Goal: Task Accomplishment & Management: Use online tool/utility

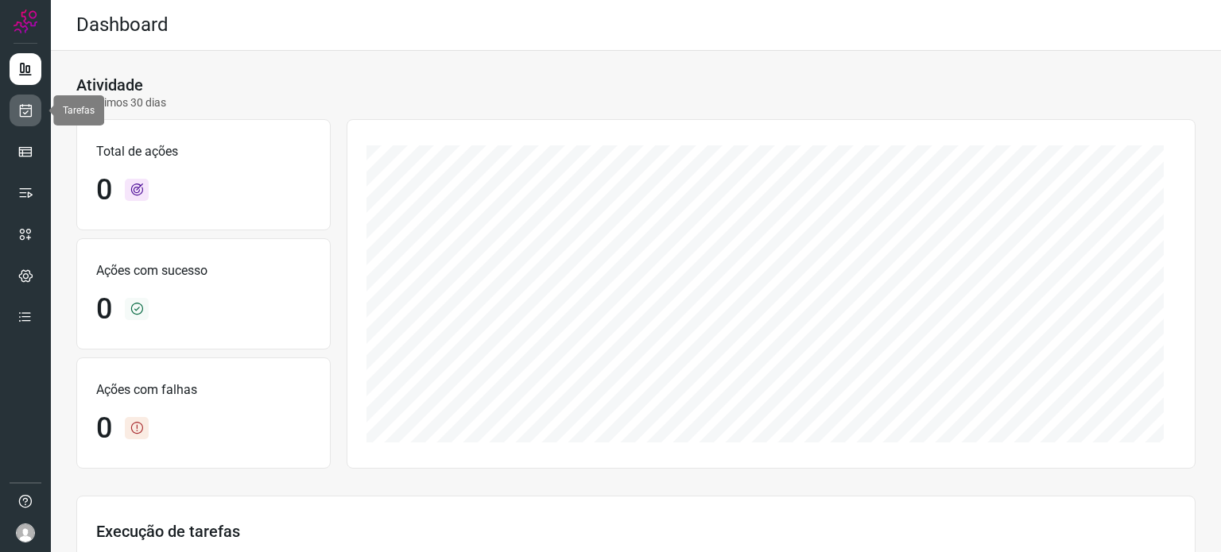
click at [20, 115] on icon at bounding box center [25, 111] width 17 height 16
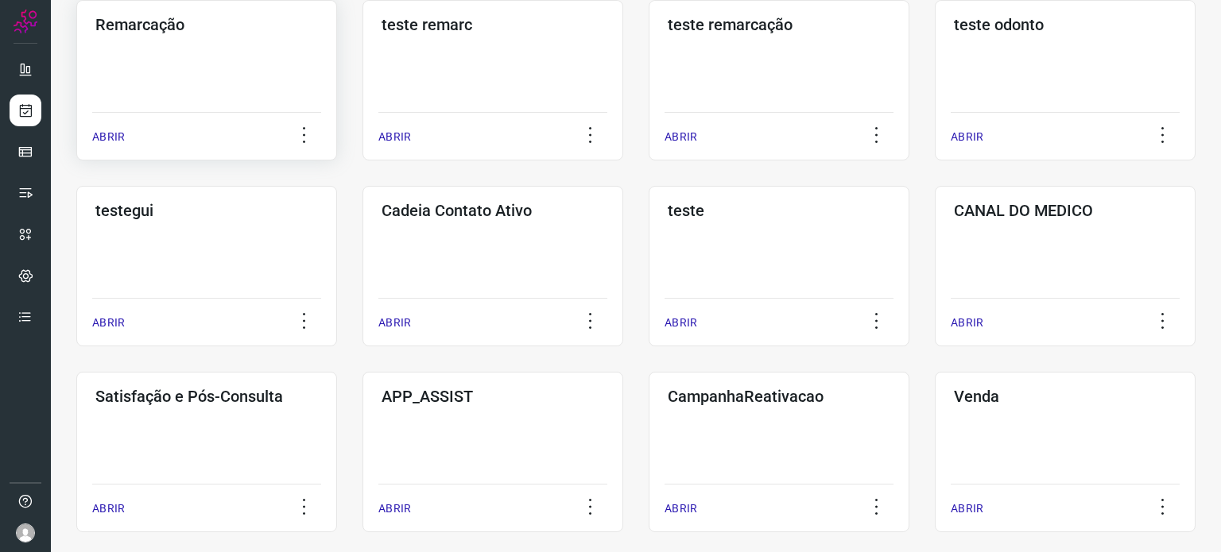
scroll to position [318, 0]
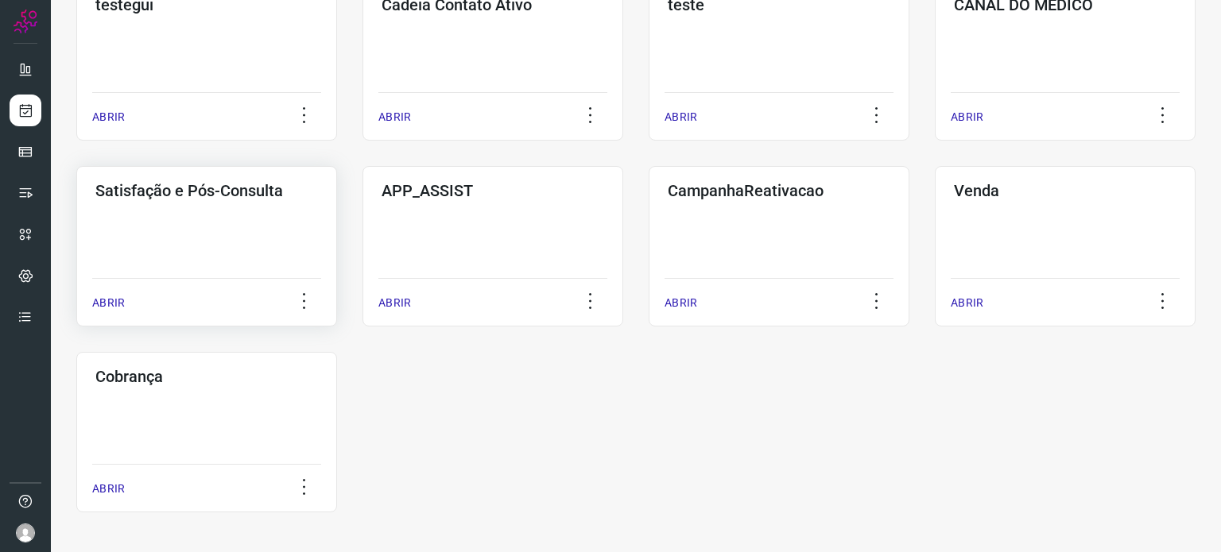
click at [241, 258] on div "Satisfação e Pós-Consulta ABRIR" at bounding box center [206, 246] width 261 height 161
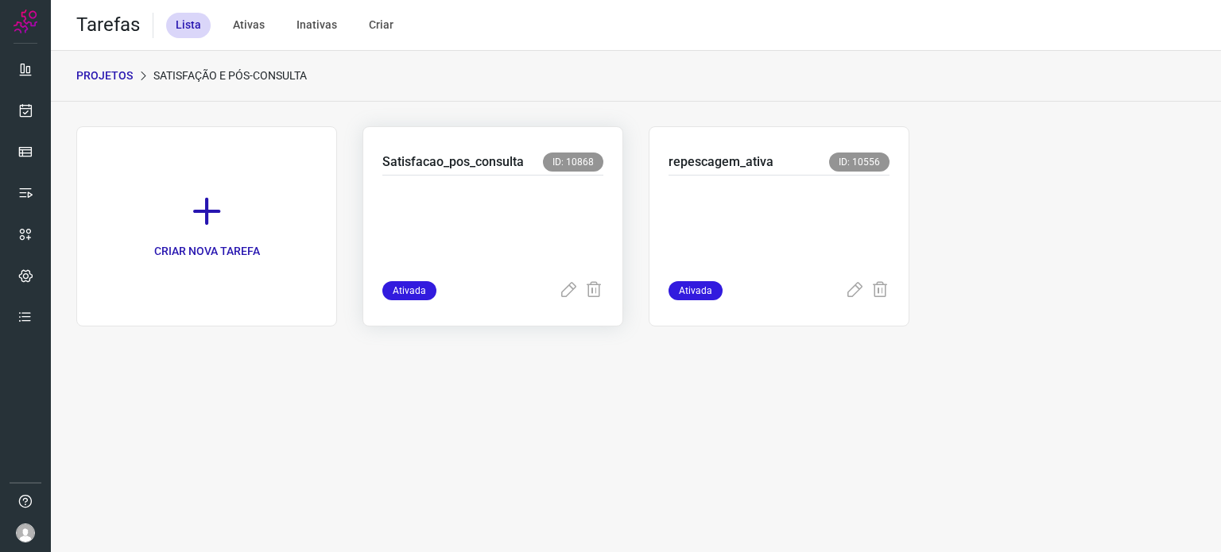
click at [512, 234] on p at bounding box center [492, 224] width 221 height 79
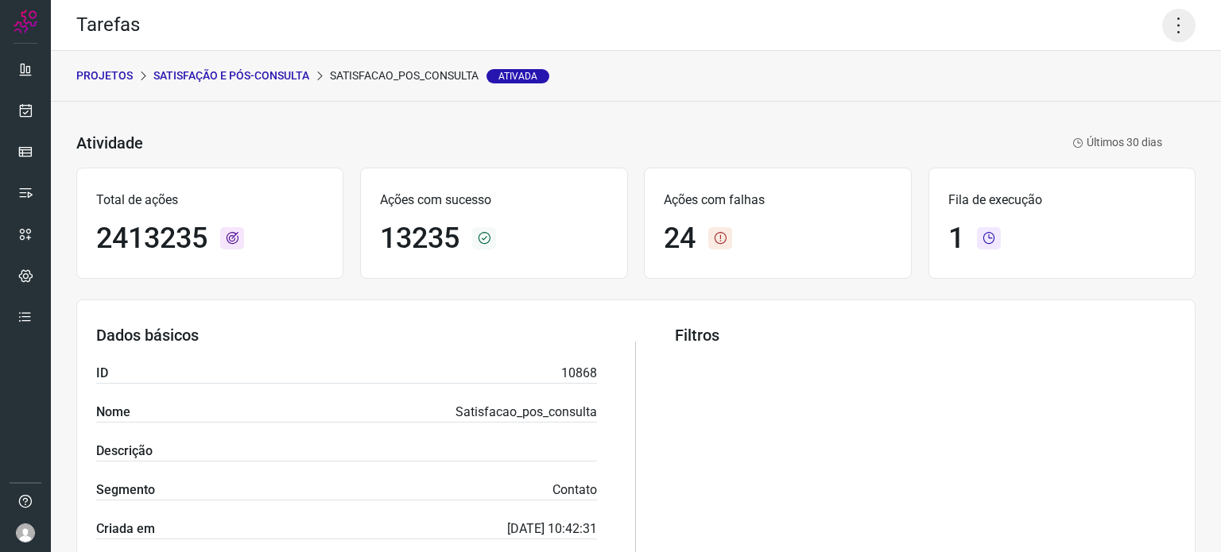
click at [1172, 37] on icon at bounding box center [1178, 25] width 33 height 33
click at [1110, 108] on li "Executar" at bounding box center [1110, 103] width 145 height 25
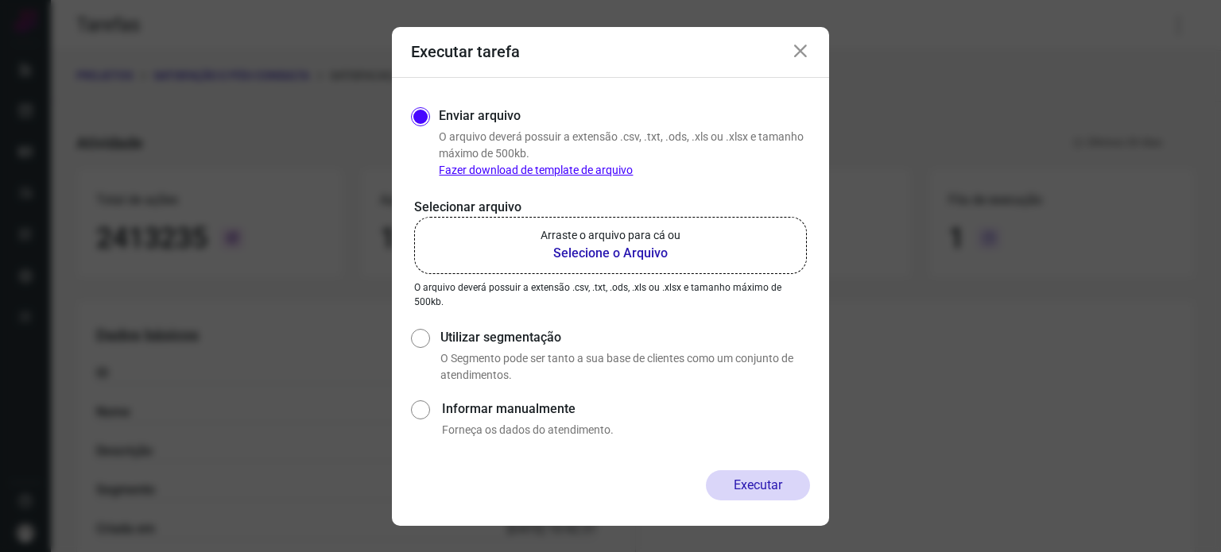
click at [718, 219] on label "Arraste o arquivo para cá ou Selecione o Arquivo" at bounding box center [610, 245] width 393 height 57
click at [0, 0] on input "Arraste o arquivo para cá ou Selecione o Arquivo" at bounding box center [0, 0] width 0 height 0
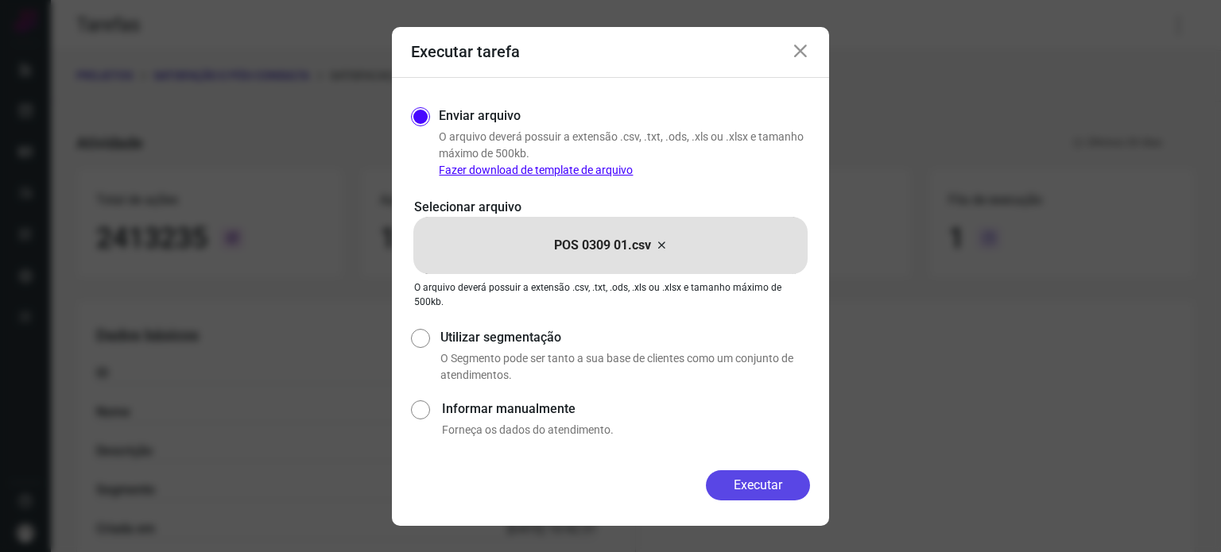
click at [773, 471] on button "Executar" at bounding box center [758, 486] width 104 height 30
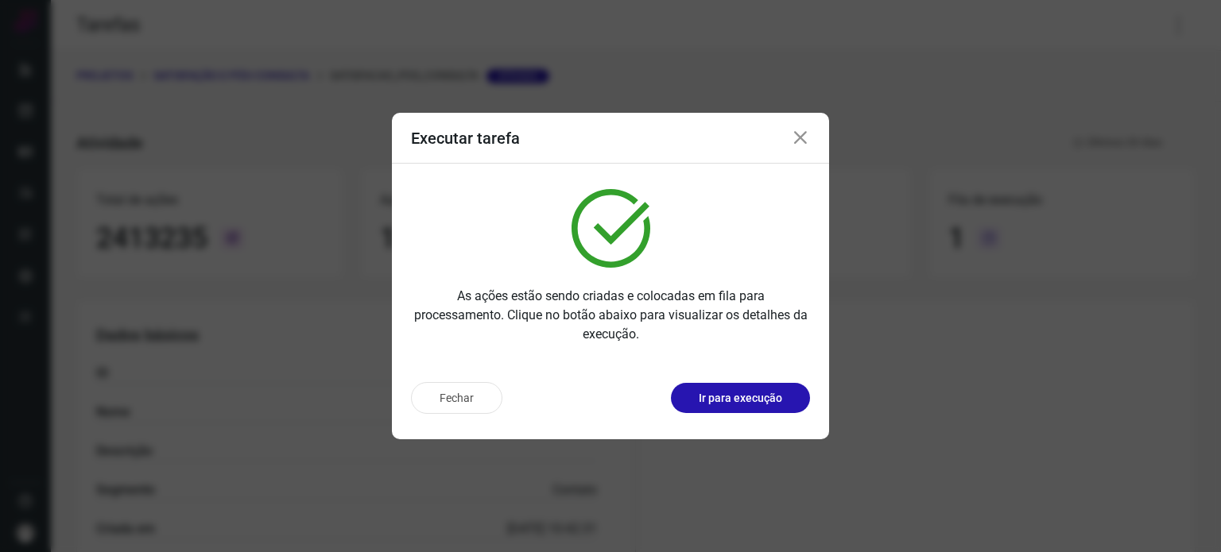
click at [760, 387] on button "Ir para execução" at bounding box center [740, 398] width 139 height 30
